Goal: Task Accomplishment & Management: Manage account settings

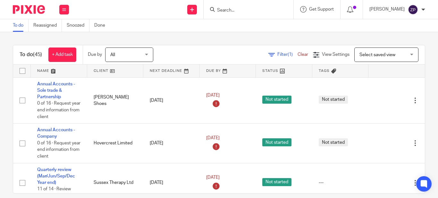
click at [242, 10] on input "Search" at bounding box center [245, 11] width 58 height 6
click at [28, 6] on img at bounding box center [29, 9] width 32 height 9
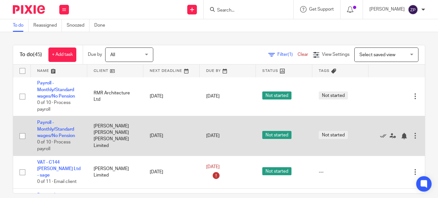
scroll to position [885, 0]
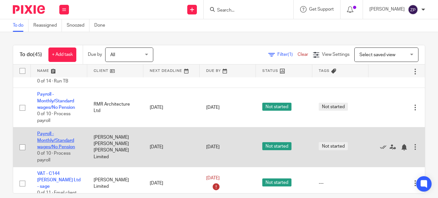
click at [59, 142] on link "Payroll - Monthly/Standard wages/No Pension" at bounding box center [56, 140] width 38 height 18
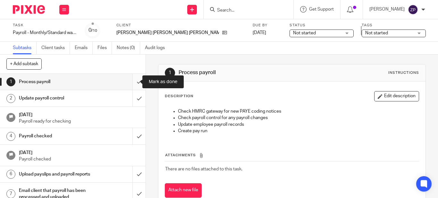
click at [131, 82] on input "submit" at bounding box center [73, 82] width 146 height 16
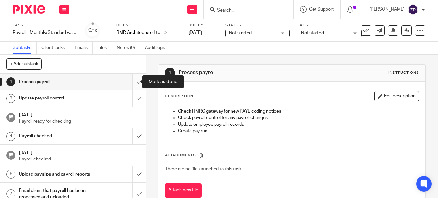
click at [132, 82] on input "submit" at bounding box center [73, 82] width 146 height 16
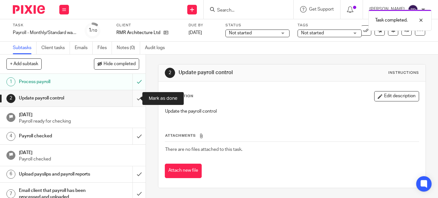
click at [134, 99] on input "submit" at bounding box center [73, 98] width 146 height 16
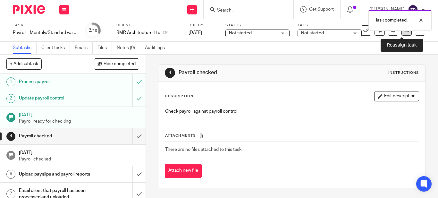
click at [404, 32] on icon at bounding box center [406, 30] width 5 height 5
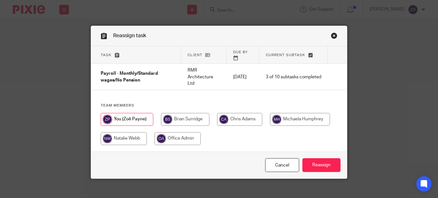
click at [232, 113] on input "radio" at bounding box center [239, 119] width 45 height 13
radio input "true"
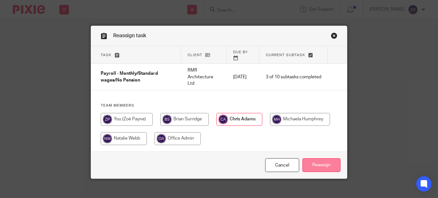
click at [313, 158] on input "Reassign" at bounding box center [321, 165] width 38 height 14
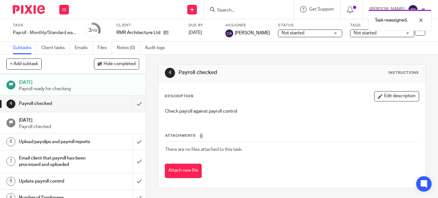
scroll to position [63, 0]
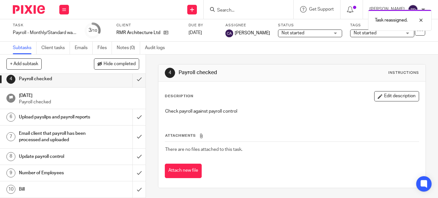
click at [53, 177] on h1 "Number of Employees" at bounding box center [54, 173] width 71 height 10
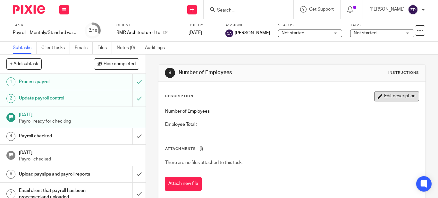
click at [378, 95] on button "Edit description" at bounding box center [396, 96] width 45 height 10
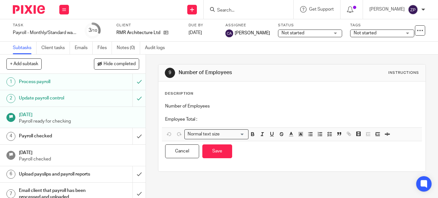
click at [240, 121] on p "Employee Total :" at bounding box center [292, 119] width 254 height 6
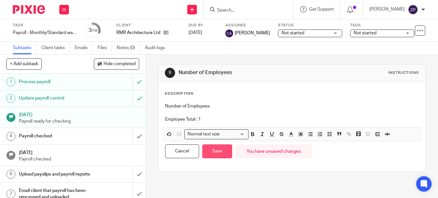
click at [215, 150] on button "Save" at bounding box center [217, 151] width 30 height 14
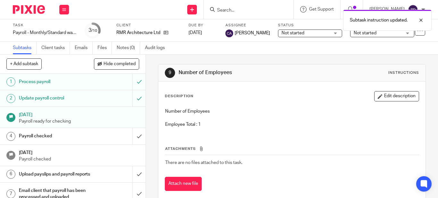
scroll to position [63, 0]
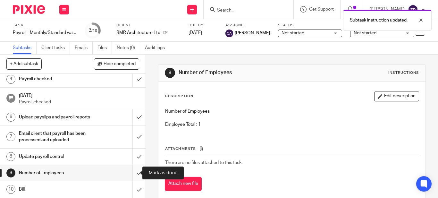
click at [132, 175] on input "submit" at bounding box center [73, 173] width 146 height 16
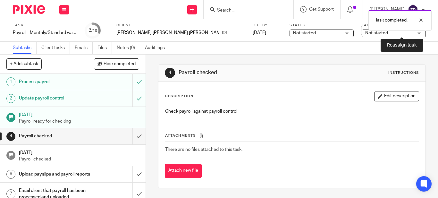
click at [405, 35] on link at bounding box center [406, 30] width 10 height 10
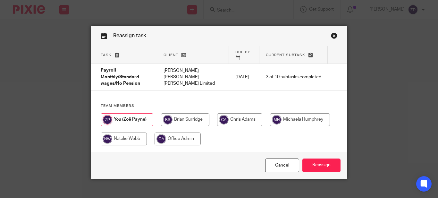
click at [231, 113] on input "radio" at bounding box center [239, 119] width 45 height 13
radio input "true"
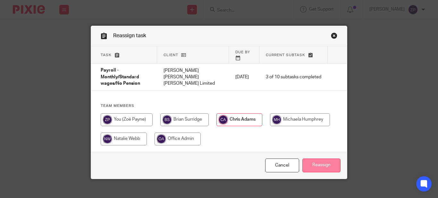
click at [310, 158] on input "Reassign" at bounding box center [321, 165] width 38 height 14
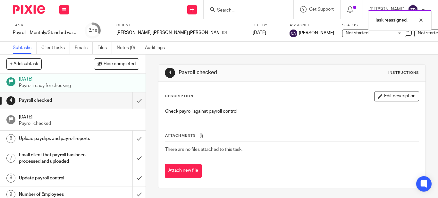
scroll to position [63, 0]
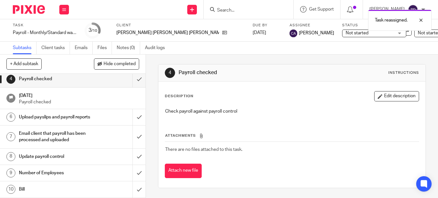
click at [57, 172] on h1 "Number of Employees" at bounding box center [54, 173] width 71 height 10
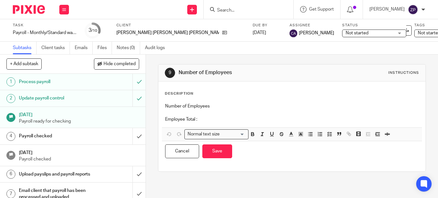
click at [206, 123] on div "Number of Employees Employee Total :" at bounding box center [292, 114] width 260 height 28
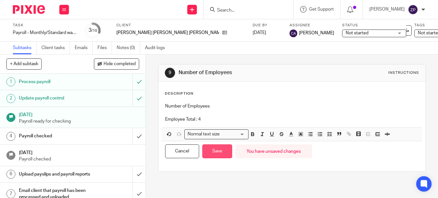
click at [214, 152] on button "Save" at bounding box center [217, 151] width 30 height 14
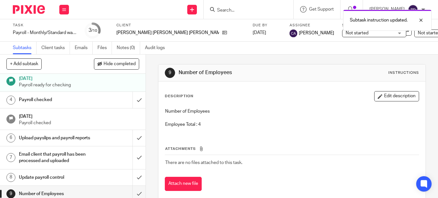
scroll to position [63, 0]
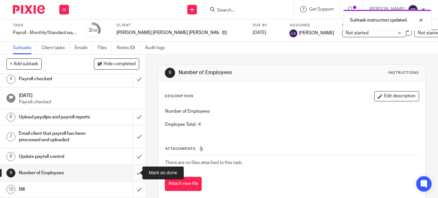
click at [133, 173] on input "submit" at bounding box center [73, 173] width 146 height 16
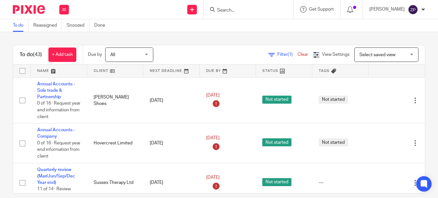
click at [274, 13] on input "Search" at bounding box center [245, 11] width 58 height 6
type input "qp"
click at [256, 25] on link at bounding box center [255, 25] width 80 height 10
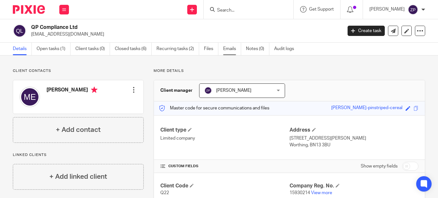
click at [227, 54] on link "Emails" at bounding box center [232, 49] width 18 height 13
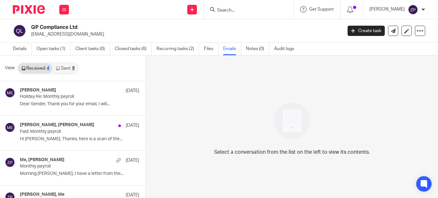
click at [61, 71] on link "Sent 9" at bounding box center [65, 68] width 25 height 10
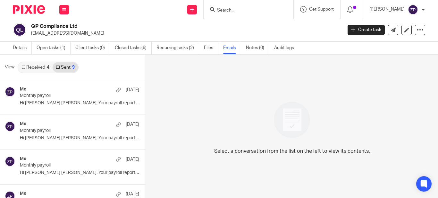
click at [35, 10] on img at bounding box center [29, 9] width 32 height 9
